Goal: Check status: Check status

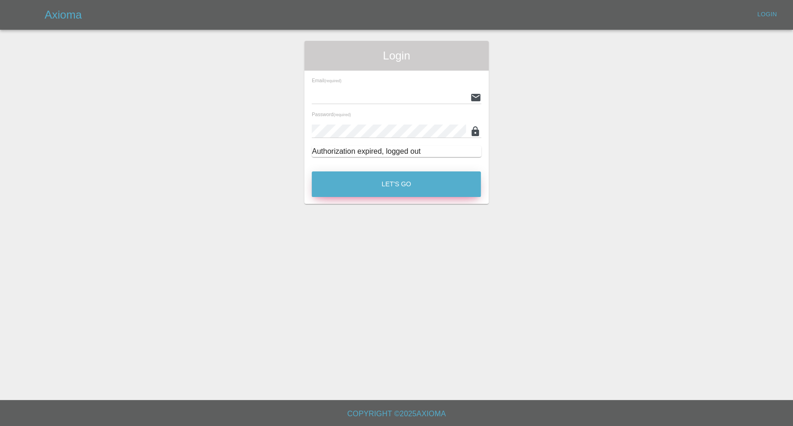
type input "[EMAIL_ADDRESS][DOMAIN_NAME]"
click at [416, 183] on button "Let's Go" at bounding box center [396, 184] width 169 height 26
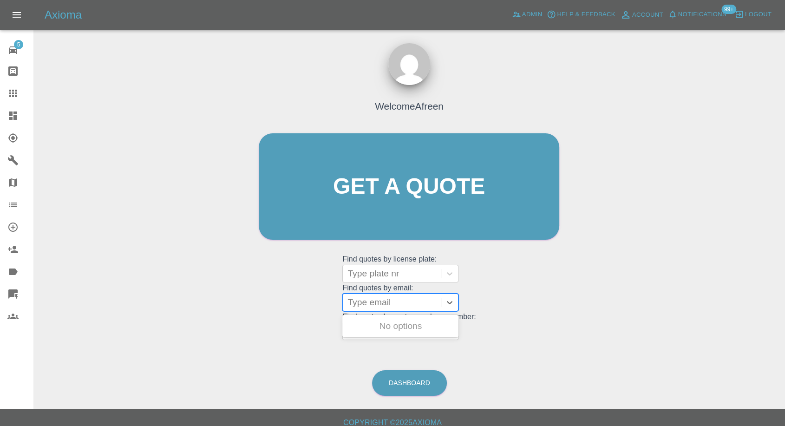
click at [395, 308] on div at bounding box center [391, 302] width 89 height 13
paste input ""[PERSON_NAME][EMAIL_ADDRESS][PERSON_NAME][DOMAIN_NAME]" <undefined>"
drag, startPoint x: 383, startPoint y: 304, endPoint x: 578, endPoint y: 280, distance: 197.0
click at [578, 280] on div "Welcome Afreen Get a quote Get a quote Find quotes by license plate: Type plate…" at bounding box center [409, 230] width 737 height 333
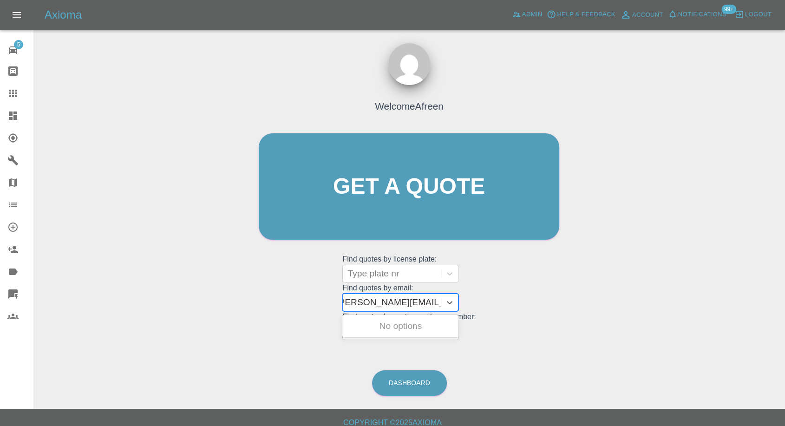
scroll to position [0, 4]
type input "[PERSON_NAME][EMAIL_ADDRESS][PERSON_NAME][DOMAIN_NAME]"
click at [401, 326] on div "HV25FDE, Awaiting Repair" at bounding box center [400, 332] width 116 height 30
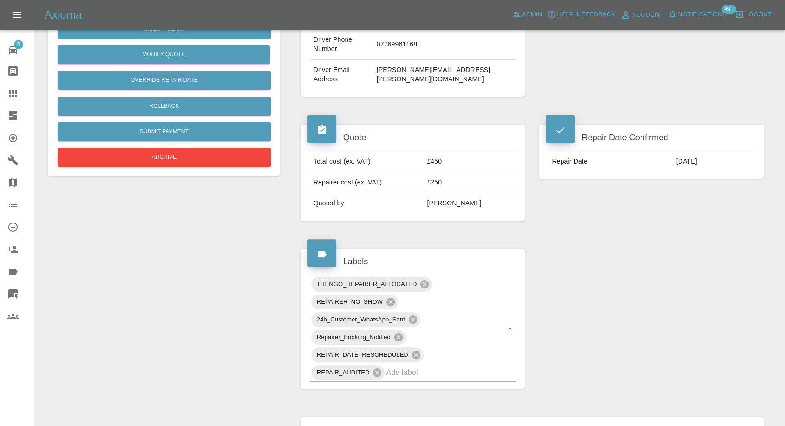
scroll to position [103, 0]
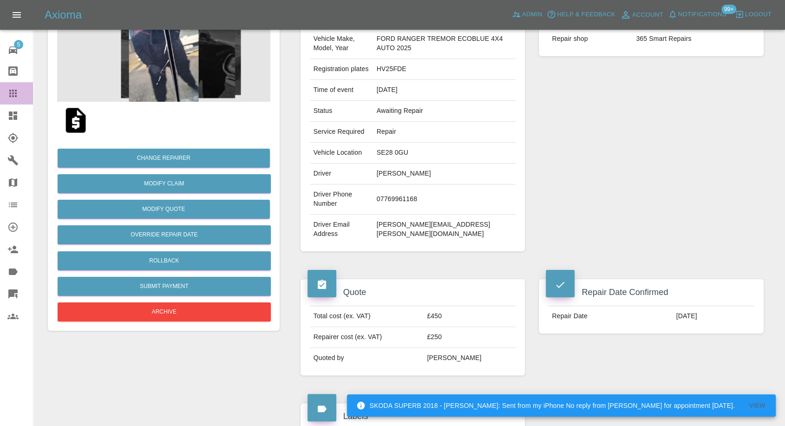
click at [12, 96] on icon at bounding box center [12, 93] width 7 height 7
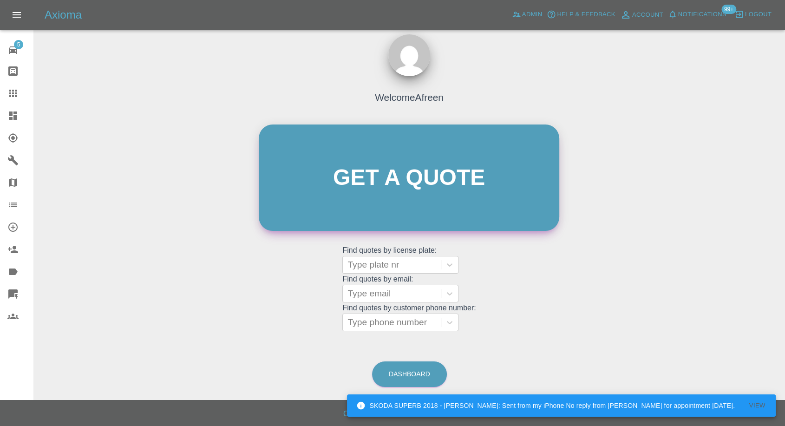
scroll to position [8, 0]
click at [403, 298] on div at bounding box center [391, 293] width 89 height 13
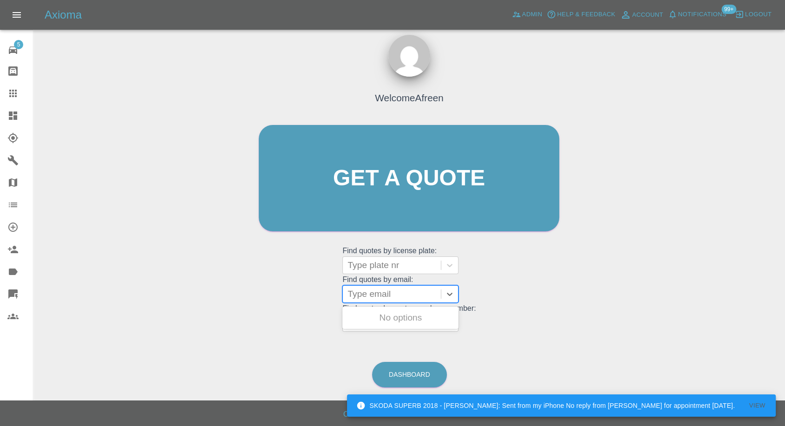
paste input ""[EMAIL_ADDRESS][DOMAIN_NAME]" <undefined>"
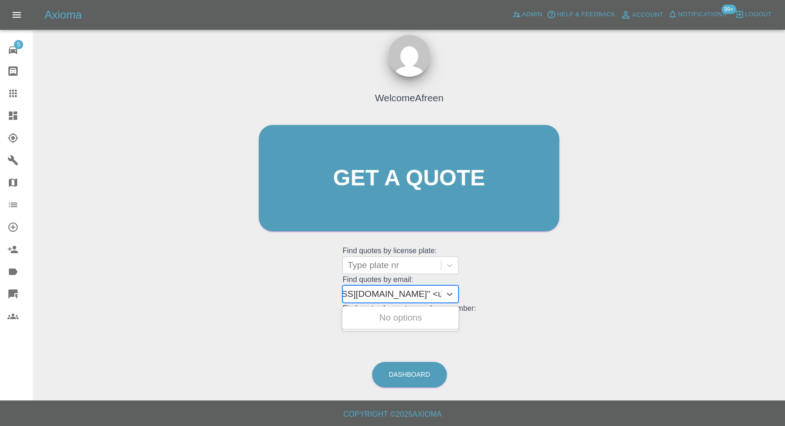
drag, startPoint x: 381, startPoint y: 291, endPoint x: 599, endPoint y: 280, distance: 218.1
click at [599, 280] on div "Welcome Afreen Get a quote Get a quote Find quotes by license plate: Type plate…" at bounding box center [409, 222] width 737 height 333
type input "[EMAIL_ADDRESS][DOMAIN_NAME]"
click at [433, 313] on div "FN18 YJY, Awaiting Repair" at bounding box center [400, 323] width 116 height 30
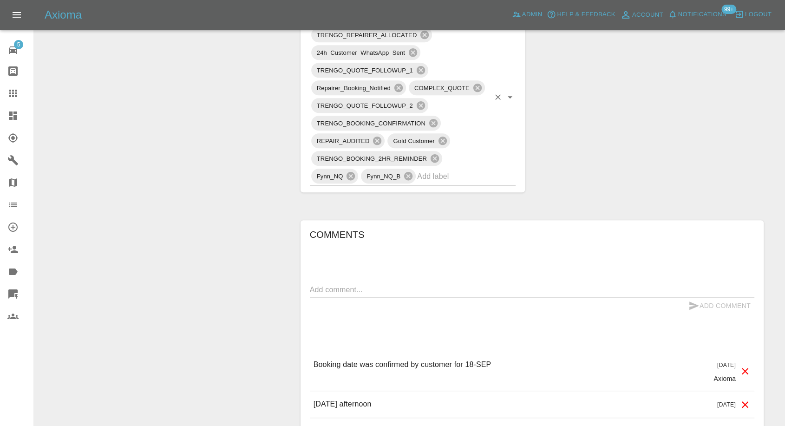
scroll to position [619, 0]
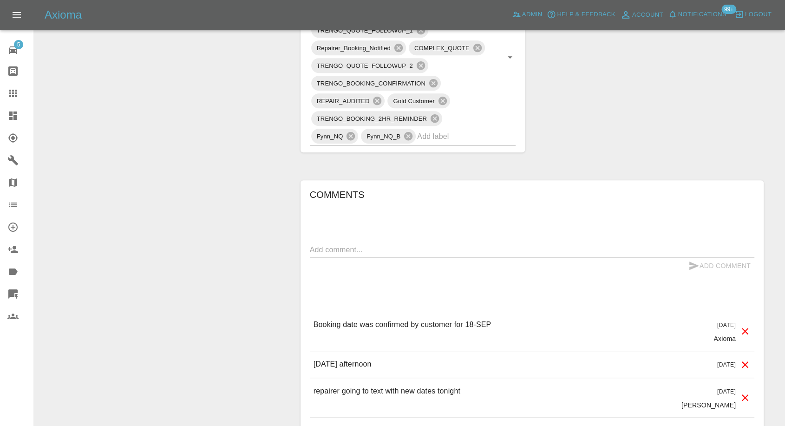
click at [19, 84] on link "Claims" at bounding box center [16, 93] width 33 height 22
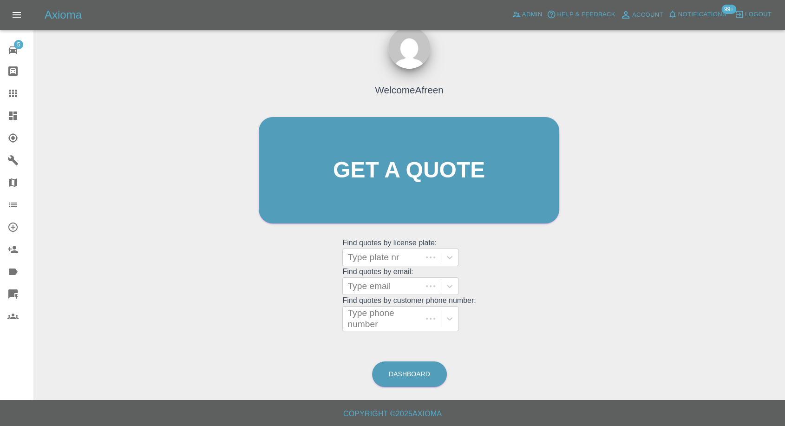
scroll to position [8, 0]
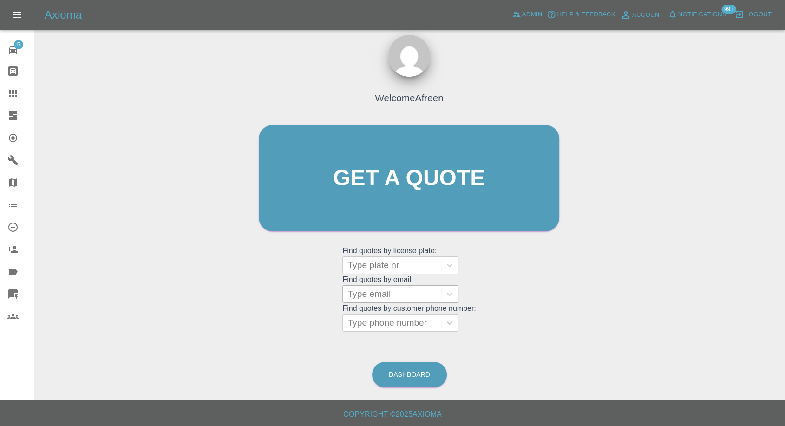
click at [394, 287] on div at bounding box center [391, 293] width 89 height 13
paste input ""[EMAIL_ADDRESS][DOMAIN_NAME]" <undefined>"
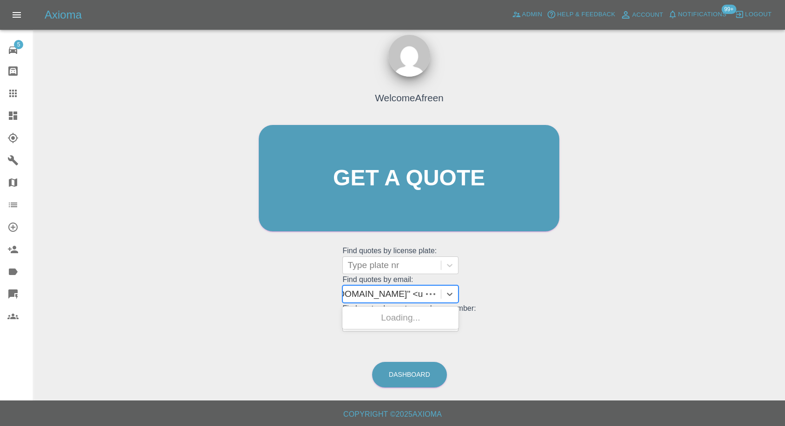
scroll to position [0, 82]
drag, startPoint x: 383, startPoint y: 293, endPoint x: 546, endPoint y: 293, distance: 162.5
click at [546, 293] on div "Welcome Afreen Get a quote Get a quote Find quotes by license plate: Type plate…" at bounding box center [409, 196] width 320 height 280
type input "[EMAIL_ADDRESS][DOMAIN_NAME]"
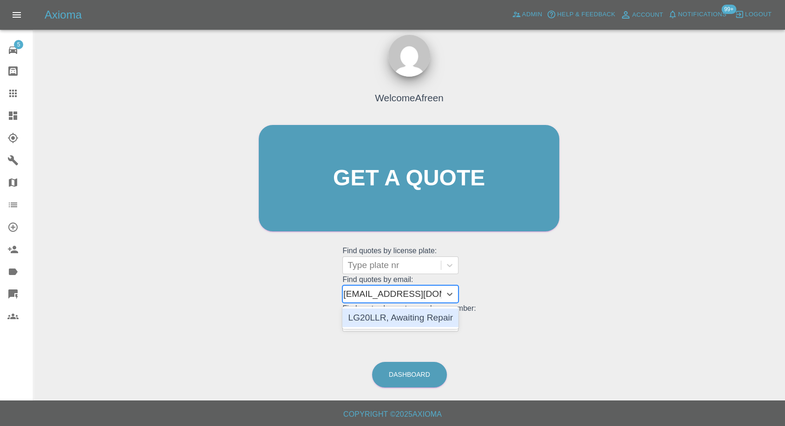
click at [429, 321] on div "LG20LLR, Awaiting Repair" at bounding box center [400, 317] width 116 height 19
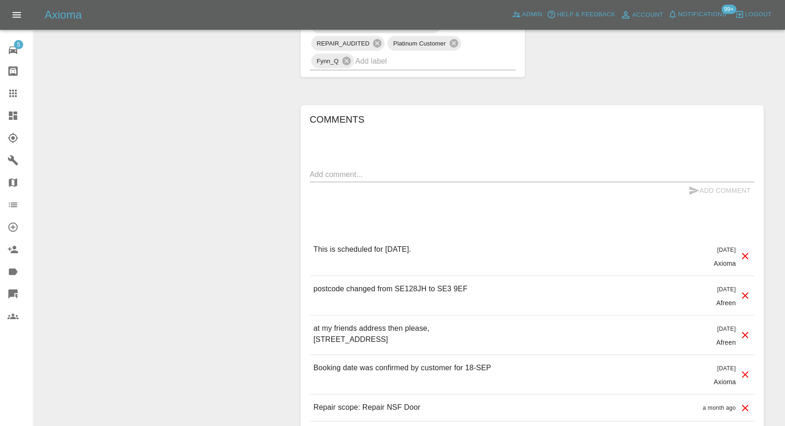
scroll to position [774, 0]
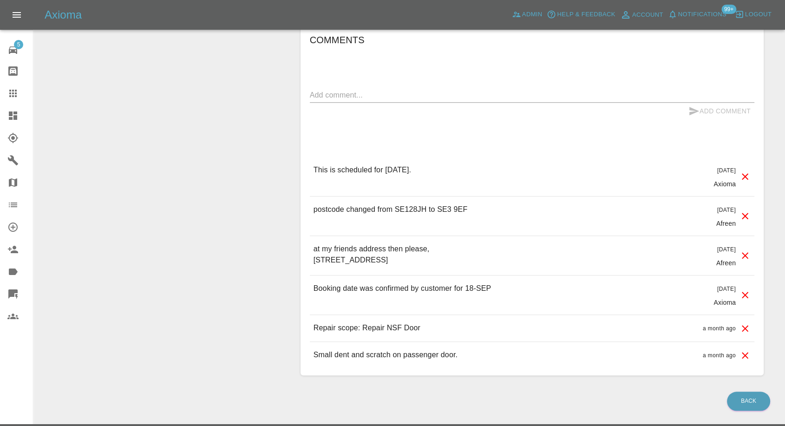
click at [14, 97] on icon at bounding box center [12, 93] width 11 height 11
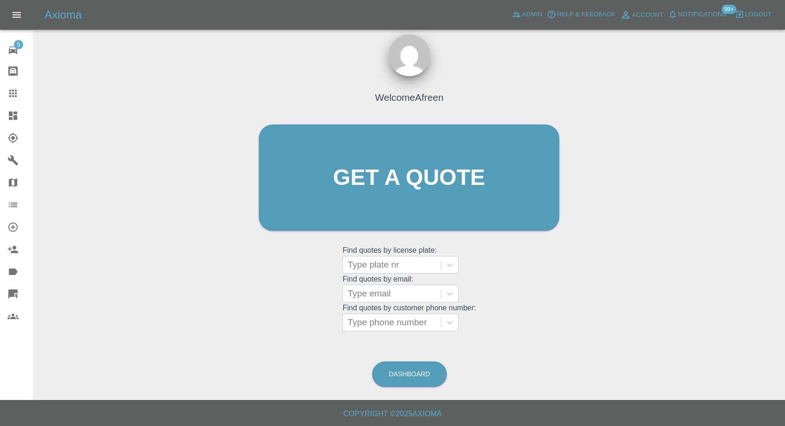
scroll to position [8, 0]
click at [372, 294] on div at bounding box center [391, 293] width 89 height 13
paste input ""[EMAIL_ADDRESS][DOMAIN_NAME]" <undefined>"
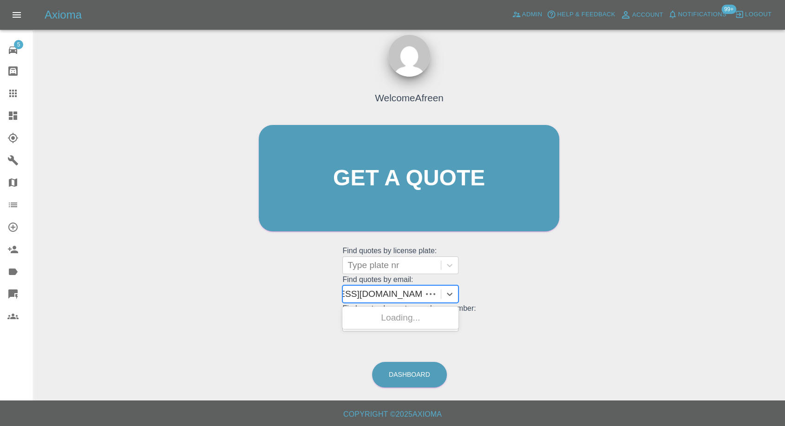
scroll to position [0, 59]
drag, startPoint x: 382, startPoint y: 292, endPoint x: 555, endPoint y: 291, distance: 173.2
click at [555, 291] on div "Welcome Afreen Get a quote Get a quote Find quotes by license plate: Type plate…" at bounding box center [409, 196] width 320 height 280
type input "[EMAIL_ADDRESS][DOMAIN_NAME]"
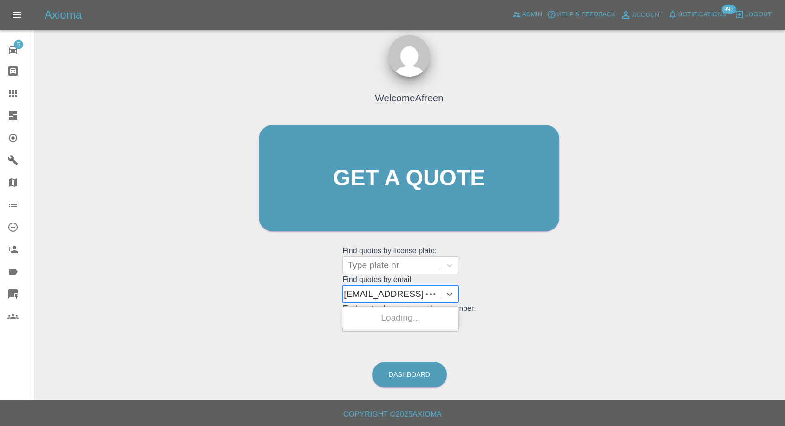
scroll to position [0, 1]
click at [397, 318] on div "LX21XUU, Awaiting Repair" at bounding box center [400, 323] width 116 height 30
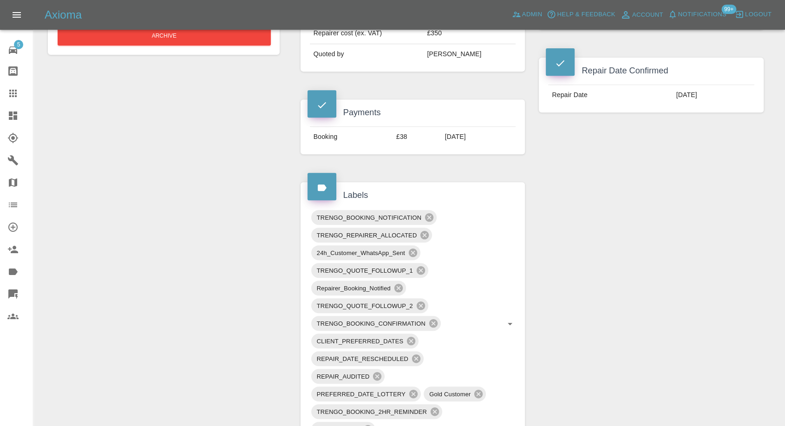
scroll to position [258, 0]
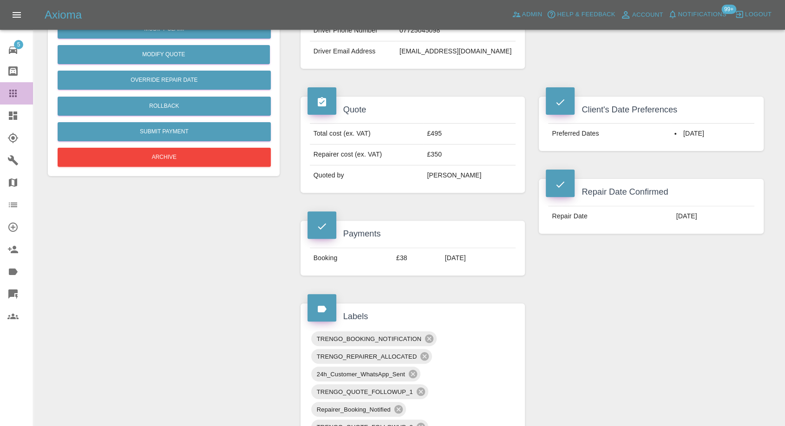
drag, startPoint x: 10, startPoint y: 92, endPoint x: 45, endPoint y: 112, distance: 40.1
click at [10, 92] on icon at bounding box center [12, 93] width 7 height 7
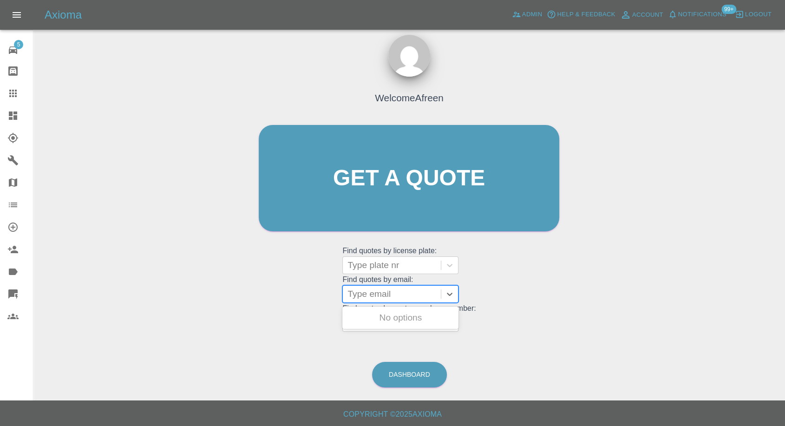
click at [424, 293] on div at bounding box center [391, 293] width 89 height 13
paste input ""[EMAIL_ADDRESS][DOMAIN_NAME]" <undefined>"
drag, startPoint x: 382, startPoint y: 291, endPoint x: 731, endPoint y: 289, distance: 348.8
click at [731, 289] on div "Welcome Afreen Get a quote Get a quote Find quotes by license plate: Type plate…" at bounding box center [409, 222] width 737 height 333
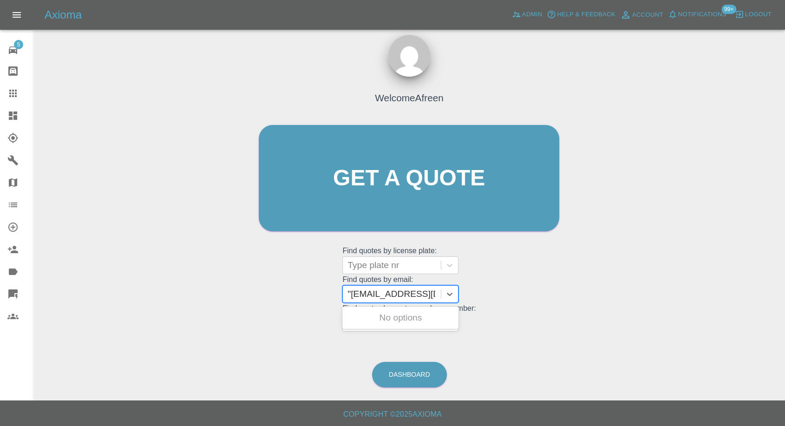
scroll to position [0, 0]
type input "[EMAIL_ADDRESS][DOMAIN_NAME]"
click at [384, 318] on div "VN74UZY, Awaiting Repair" at bounding box center [400, 323] width 116 height 30
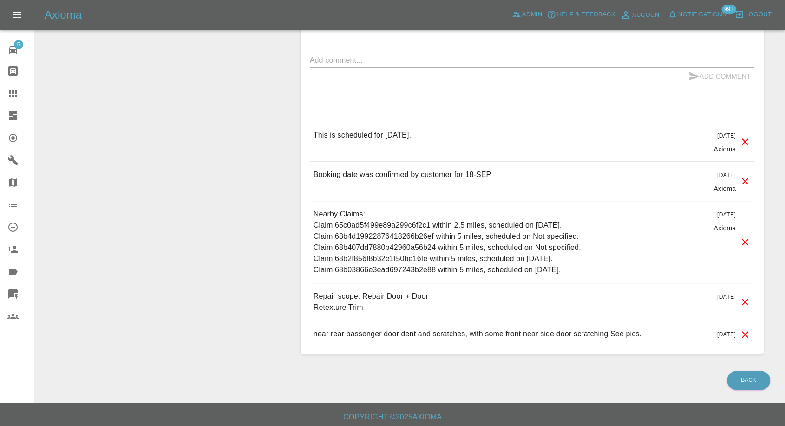
scroll to position [794, 0]
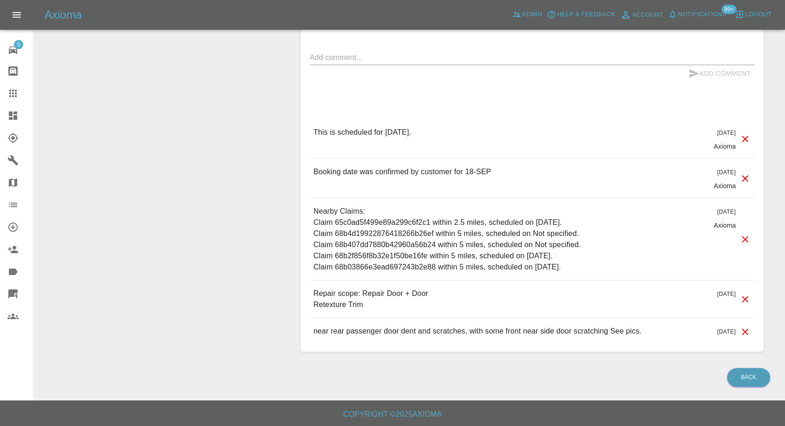
click at [12, 94] on icon at bounding box center [12, 93] width 11 height 11
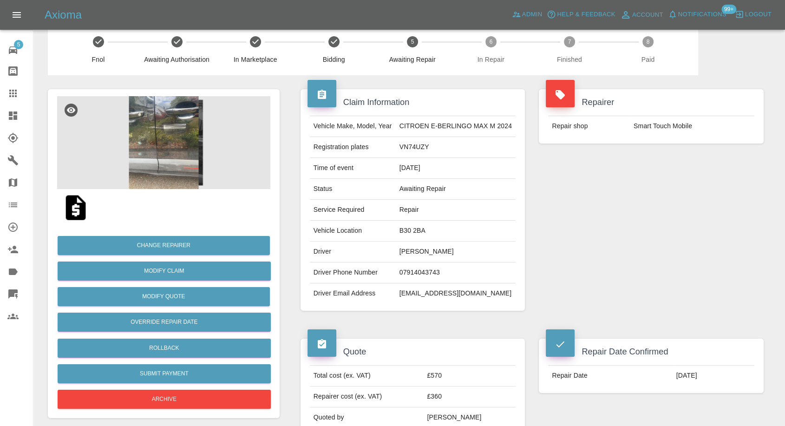
scroll to position [8, 0]
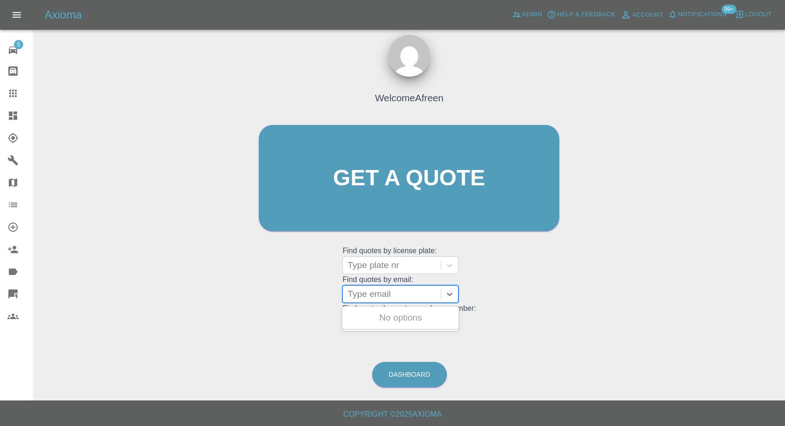
click at [394, 291] on div at bounding box center [391, 293] width 89 height 13
paste input ""[EMAIL_ADDRESS][DOMAIN_NAME]" <undefined>"
drag, startPoint x: 383, startPoint y: 291, endPoint x: 792, endPoint y: 284, distance: 409.2
click at [785, 284] on html "Axioma Admin Help & Feedback Account Notifications 99+ Logout 5 Repair home Bod…" at bounding box center [392, 209] width 785 height 435
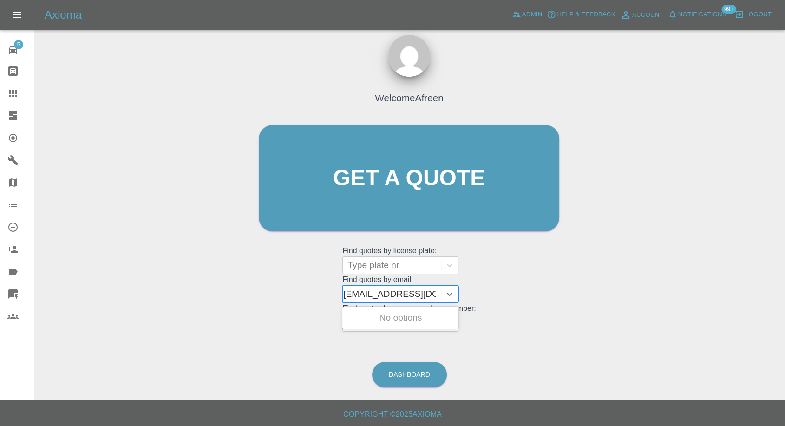
scroll to position [0, 0]
type input "[EMAIL_ADDRESS][DOMAIN_NAME]"
click at [420, 315] on div "EO71 GVA, Awaiting Repair" at bounding box center [400, 323] width 116 height 30
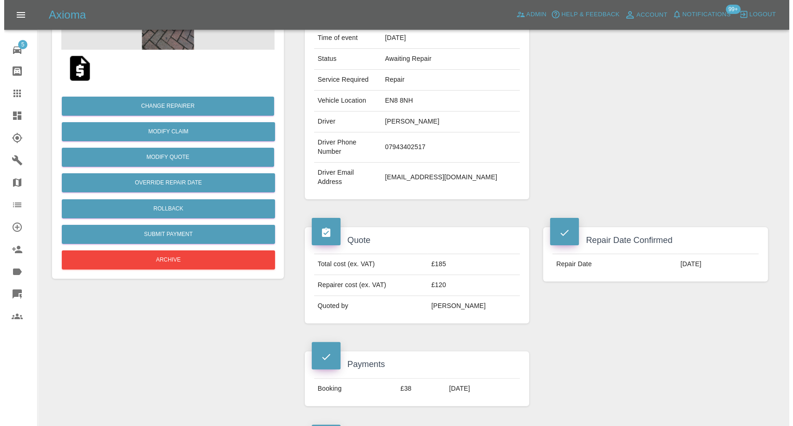
scroll to position [155, 0]
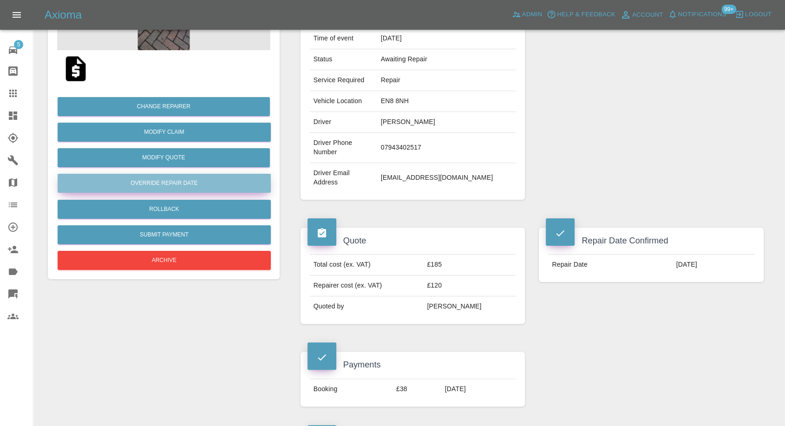
click at [171, 183] on button "Override Repair Date" at bounding box center [164, 183] width 213 height 19
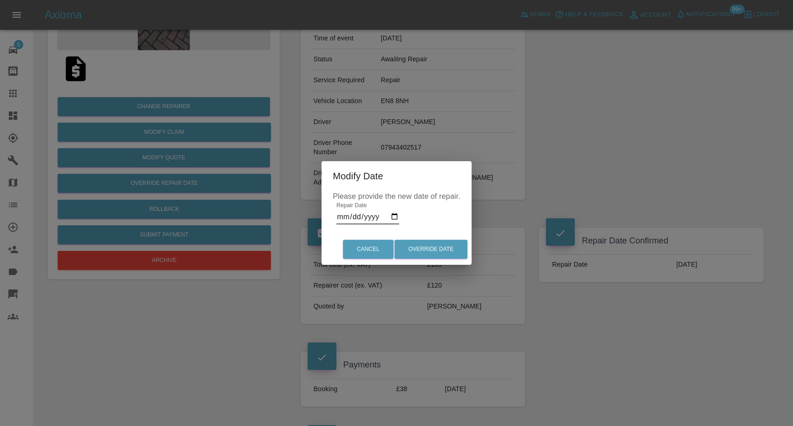
click at [359, 217] on input "[DATE]" at bounding box center [367, 216] width 63 height 15
click at [394, 213] on input "[DATE]" at bounding box center [367, 216] width 63 height 15
type input "[DATE]"
click at [431, 250] on button "Override Date" at bounding box center [430, 249] width 73 height 19
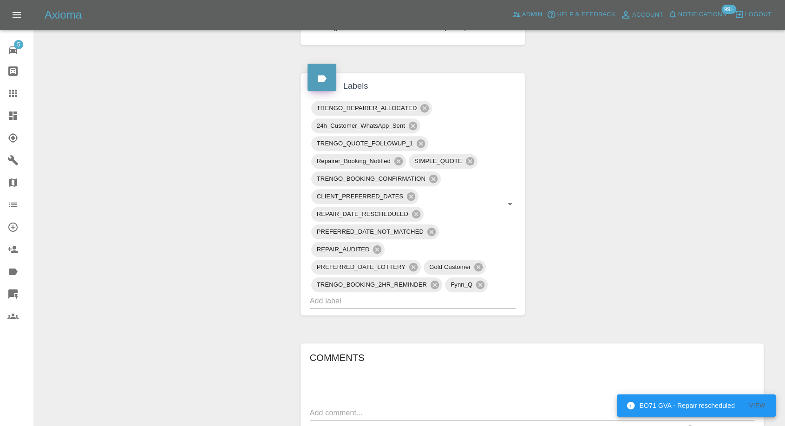
scroll to position [671, 0]
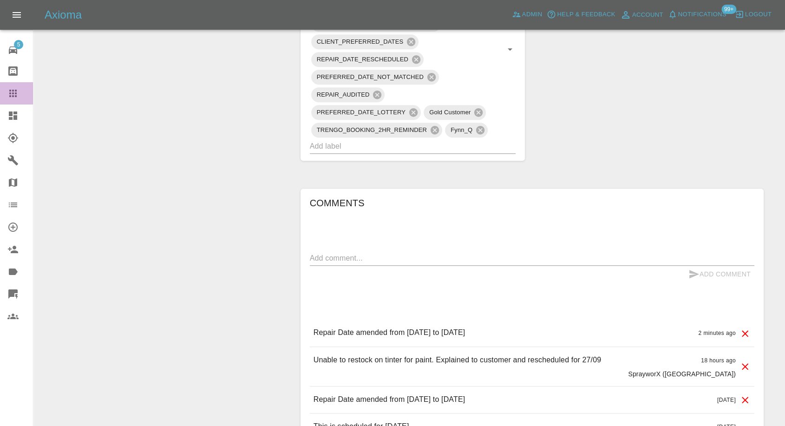
drag, startPoint x: 10, startPoint y: 91, endPoint x: 121, endPoint y: 167, distance: 134.9
click at [11, 91] on icon at bounding box center [12, 93] width 7 height 7
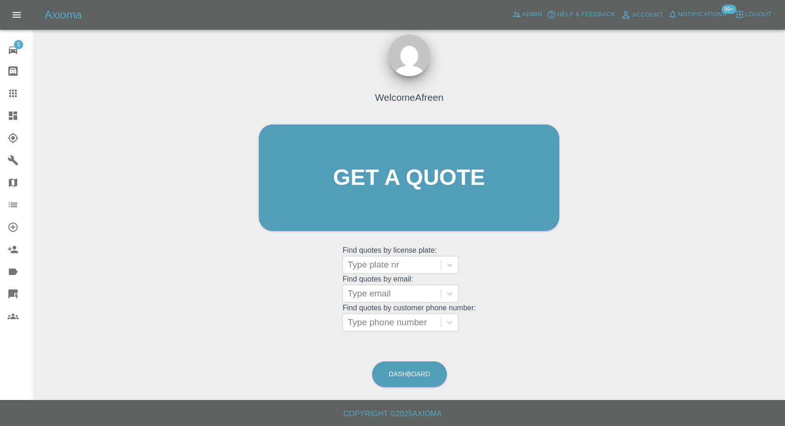
scroll to position [8, 0]
click at [398, 290] on div at bounding box center [391, 293] width 89 height 13
paste input ""[EMAIL_ADDRESS][DOMAIN_NAME]" <undefined>"
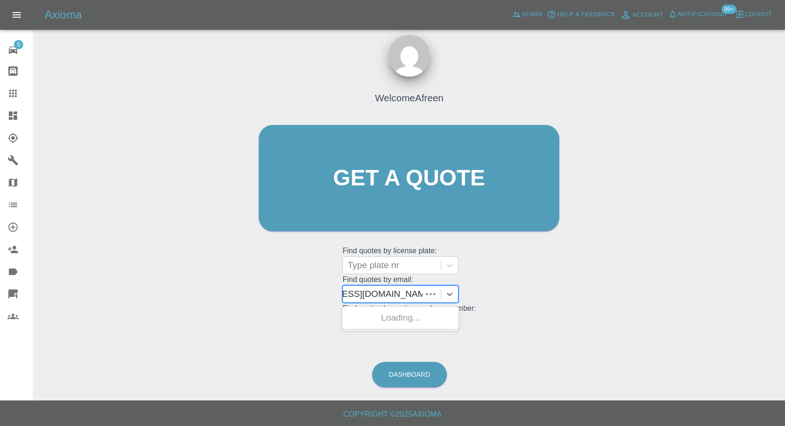
scroll to position [0, 56]
drag, startPoint x: 383, startPoint y: 291, endPoint x: 666, endPoint y: 287, distance: 283.8
click at [666, 287] on div "Welcome Afreen Get a quote Get a quote Find quotes by license plate: Type plate…" at bounding box center [409, 222] width 737 height 333
type input "[EMAIL_ADDRESS][DOMAIN_NAME]"
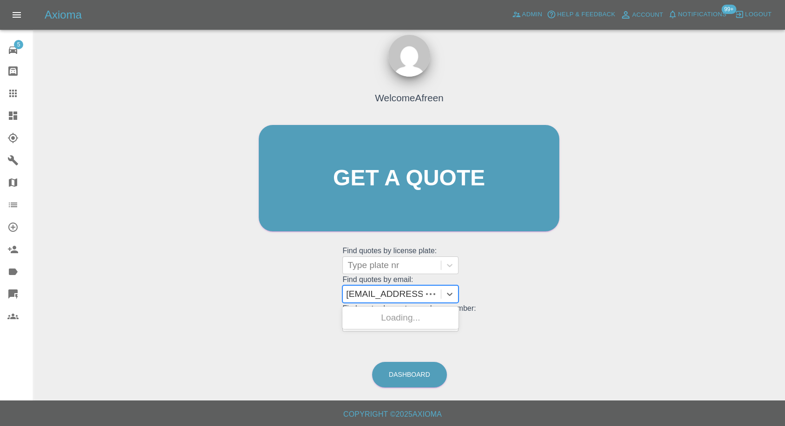
scroll to position [0, 0]
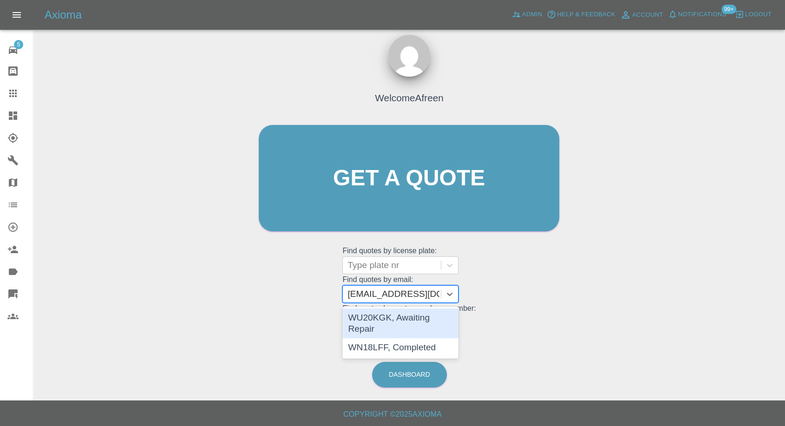
click at [440, 319] on div "WU20KGK, Awaiting Repair" at bounding box center [400, 323] width 116 height 30
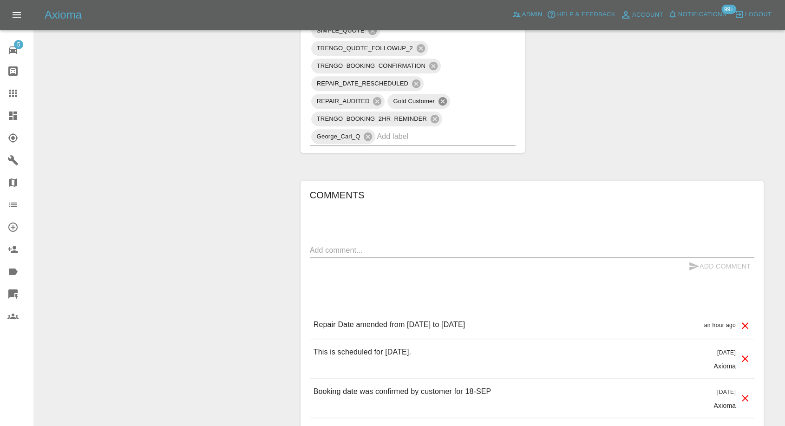
scroll to position [722, 0]
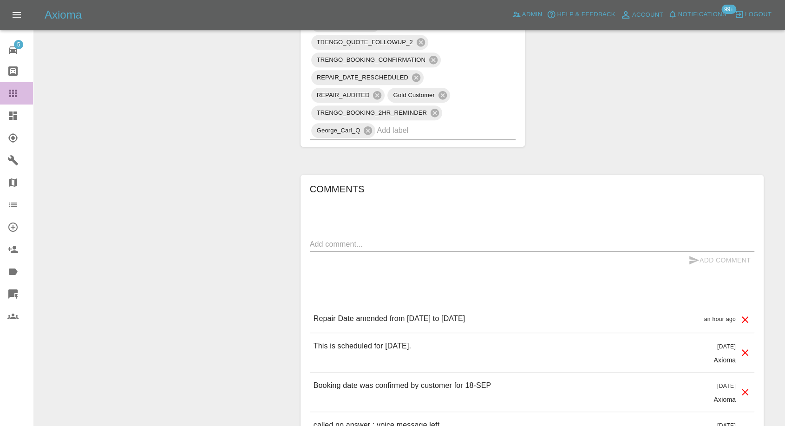
drag, startPoint x: 7, startPoint y: 90, endPoint x: 74, endPoint y: 119, distance: 73.0
click at [7, 90] on icon at bounding box center [12, 93] width 11 height 11
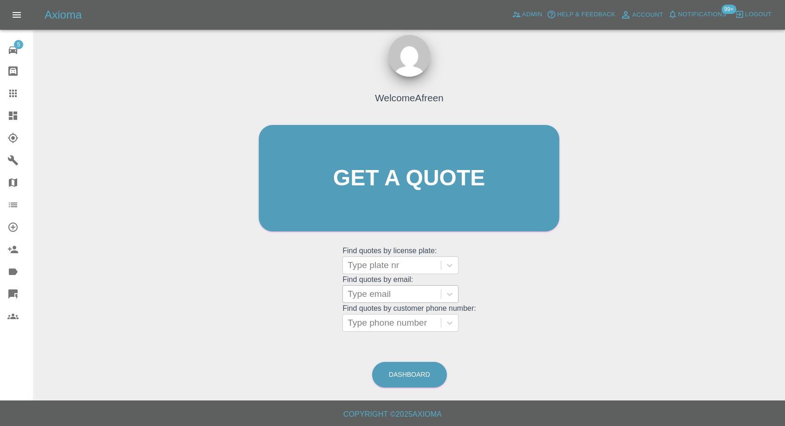
click at [372, 291] on div at bounding box center [391, 293] width 89 height 13
paste input ""[EMAIL_ADDRESS][DOMAIN_NAME]" <undefined>"
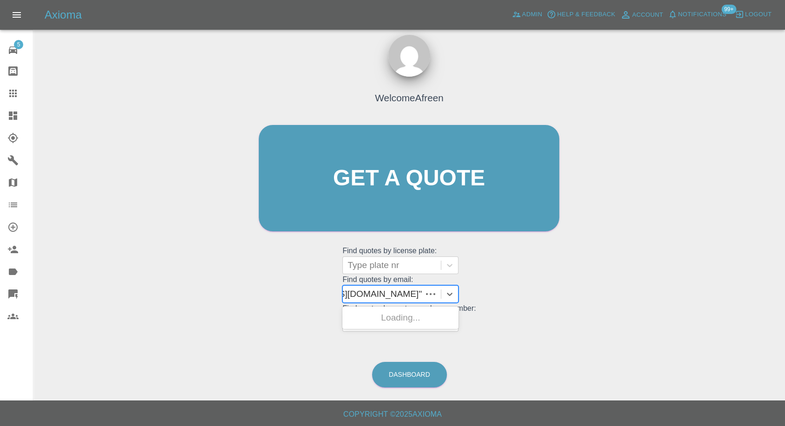
scroll to position [0, 71]
drag, startPoint x: 383, startPoint y: 289, endPoint x: 594, endPoint y: 306, distance: 211.6
click at [594, 306] on div "Welcome Afreen Get a quote Get a quote Find quotes by license plate: Type plate…" at bounding box center [409, 222] width 737 height 333
type input "[EMAIL_ADDRESS][DOMAIN_NAME]"
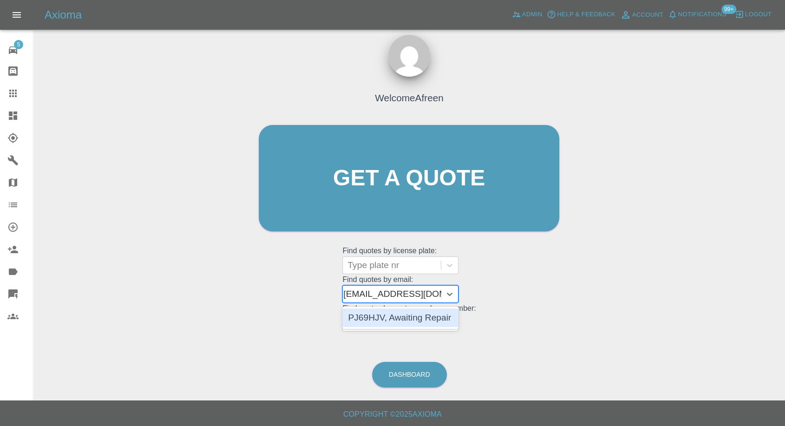
click at [423, 318] on div "PJ69HJV, Awaiting Repair" at bounding box center [400, 317] width 116 height 19
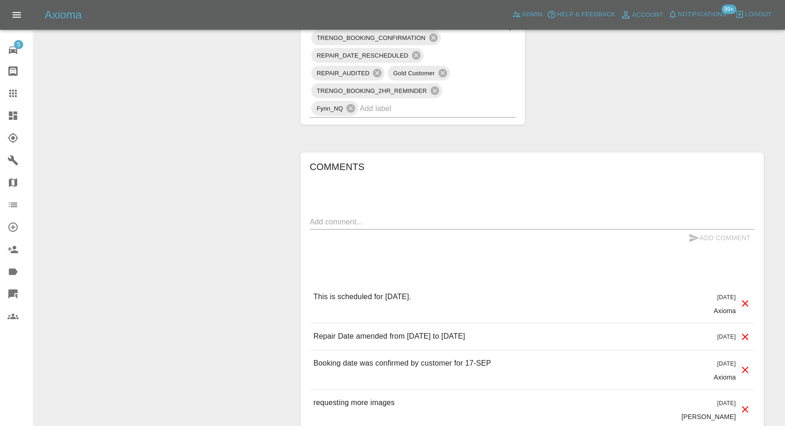
scroll to position [671, 0]
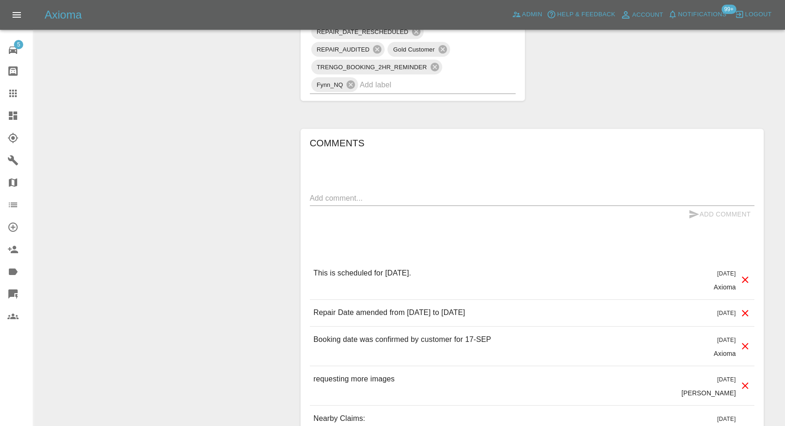
drag, startPoint x: 17, startPoint y: 88, endPoint x: 22, endPoint y: 100, distance: 13.4
click at [17, 89] on icon at bounding box center [12, 93] width 11 height 11
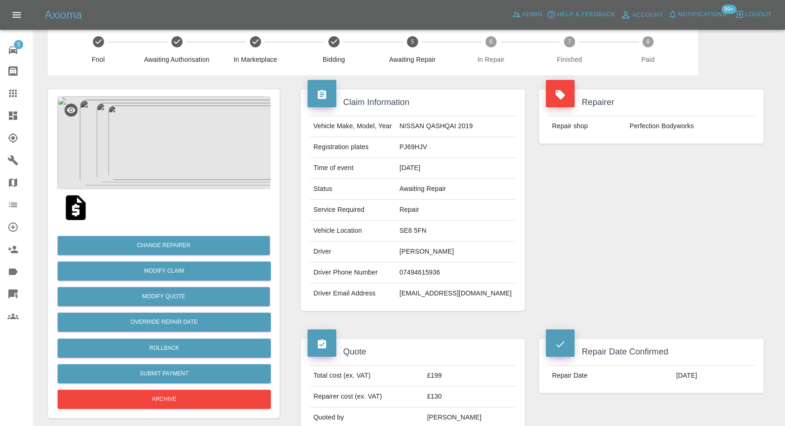
scroll to position [8, 0]
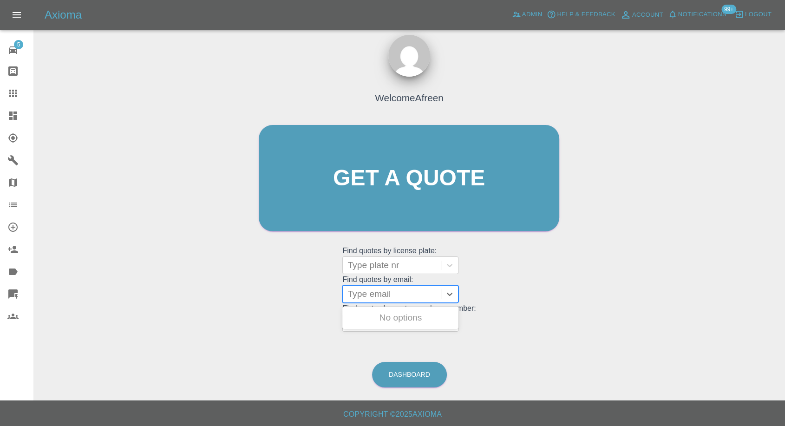
click at [399, 292] on div at bounding box center [391, 293] width 89 height 13
paste input ""[EMAIL_ADDRESS][DOMAIN_NAME]" <undefined>"
drag, startPoint x: 382, startPoint y: 290, endPoint x: 747, endPoint y: 296, distance: 364.6
click at [743, 297] on div "Welcome Afreen Get a quote Get a quote Find quotes by license plate: Type plate…" at bounding box center [409, 222] width 737 height 333
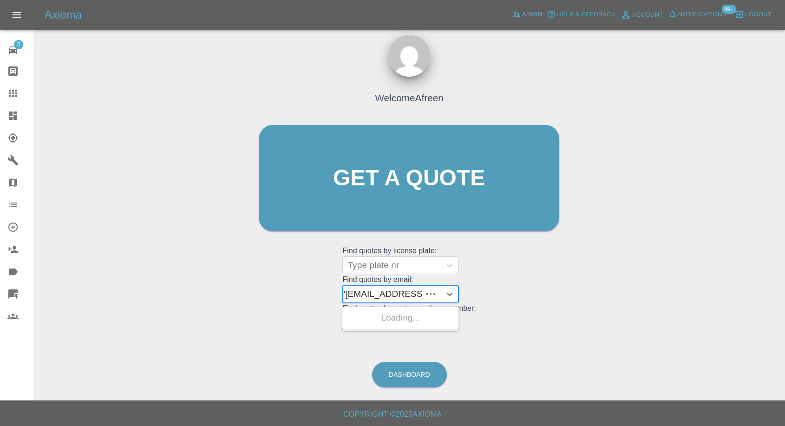
scroll to position [0, 0]
type input "[EMAIL_ADDRESS][DOMAIN_NAME]"
click at [434, 326] on div "AF69VLS, Awaiting Repair" at bounding box center [400, 317] width 116 height 19
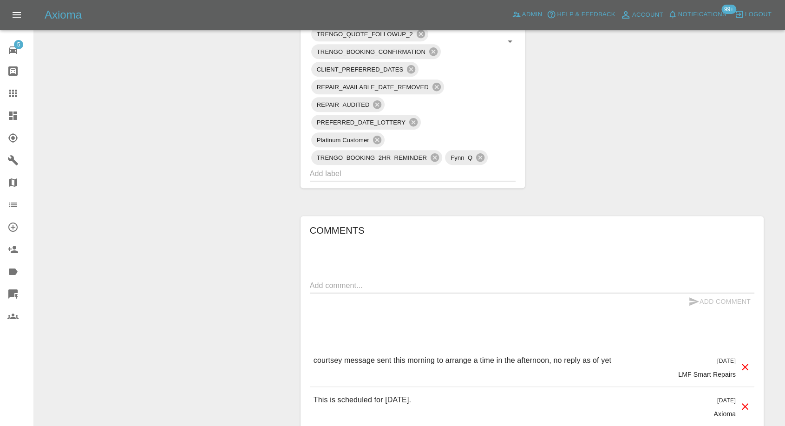
scroll to position [774, 0]
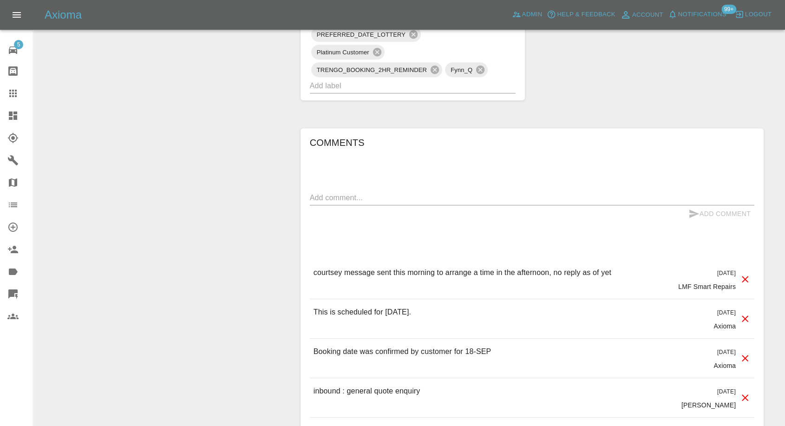
click at [17, 91] on icon at bounding box center [12, 93] width 11 height 11
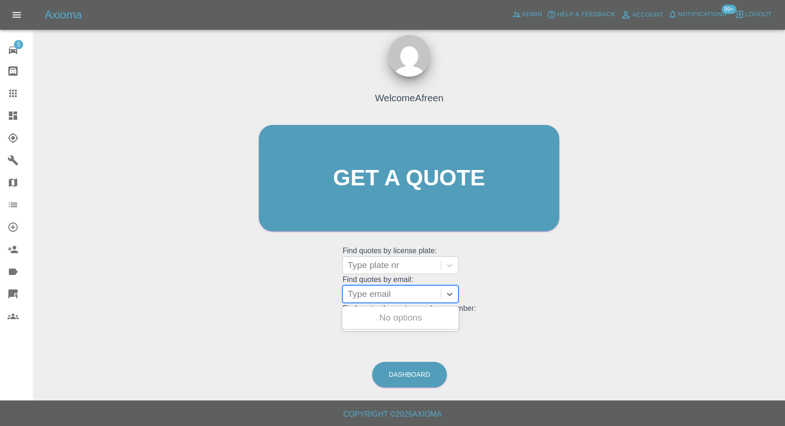
click at [384, 301] on div "Type email" at bounding box center [392, 294] width 98 height 17
paste input ""[PERSON_NAME][EMAIL_ADDRESS][PERSON_NAME][DOMAIN_NAME]" <undefined>"
drag, startPoint x: 383, startPoint y: 291, endPoint x: 570, endPoint y: 315, distance: 188.8
click at [570, 315] on div "Welcome Afreen Get a quote Get a quote Find quotes by license plate: Type plate…" at bounding box center [409, 222] width 737 height 333
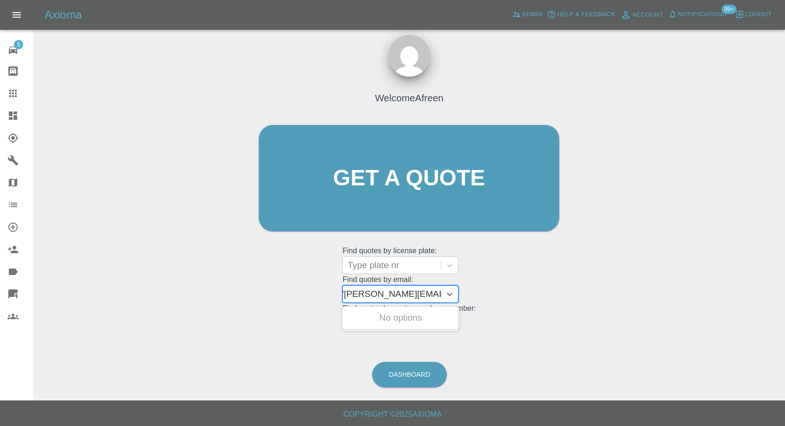
scroll to position [0, 4]
type input "[PERSON_NAME][EMAIL_ADDRESS][PERSON_NAME][DOMAIN_NAME]"
click at [382, 320] on div "LC66WWB, Awaiting Repair" at bounding box center [400, 323] width 116 height 30
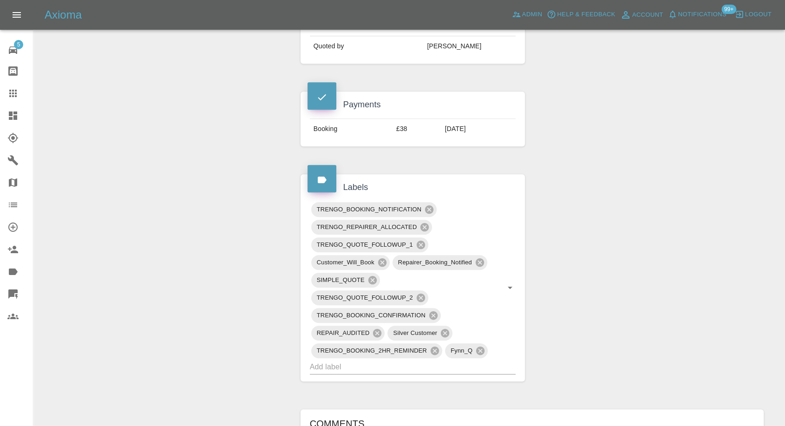
scroll to position [567, 0]
